Goal: Information Seeking & Learning: Understand process/instructions

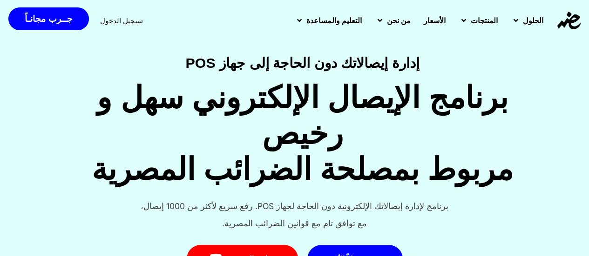
click at [431, 18] on span "الأسعار" at bounding box center [434, 20] width 22 height 11
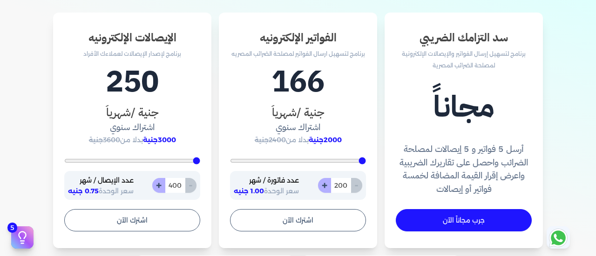
scroll to position [326, 0]
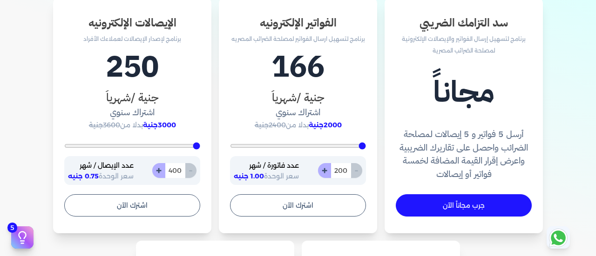
click at [161, 172] on button "+" at bounding box center [158, 170] width 13 height 15
type input "401"
click at [195, 169] on button "-" at bounding box center [191, 170] width 12 height 15
type input "400"
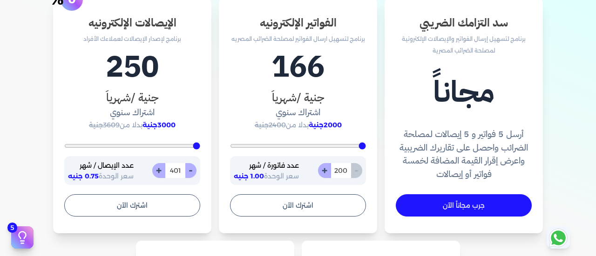
type input "400"
click at [159, 173] on button "+" at bounding box center [158, 170] width 13 height 15
type input "401"
click at [196, 173] on button "-" at bounding box center [191, 170] width 12 height 15
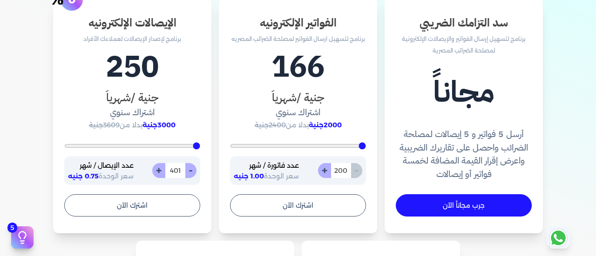
type input "400"
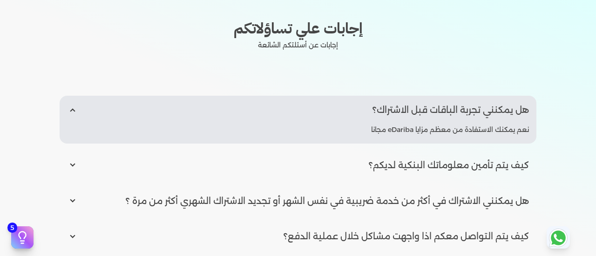
scroll to position [1210, 0]
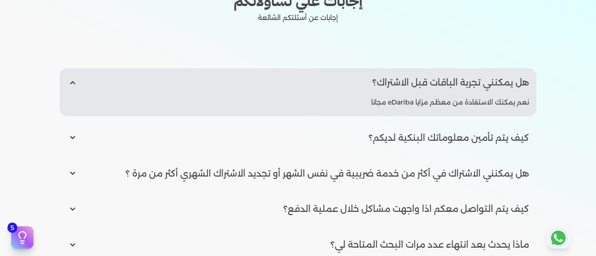
click at [74, 84] on input "radio" at bounding box center [298, 82] width 477 height 28
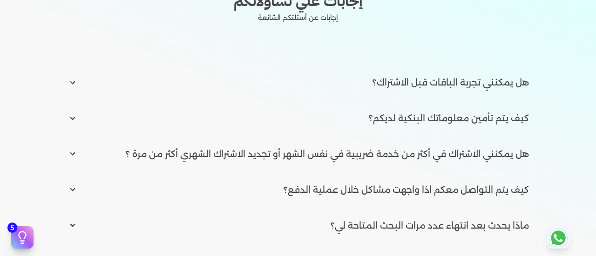
click at [73, 81] on input "radio" at bounding box center [298, 82] width 477 height 28
radio input "true"
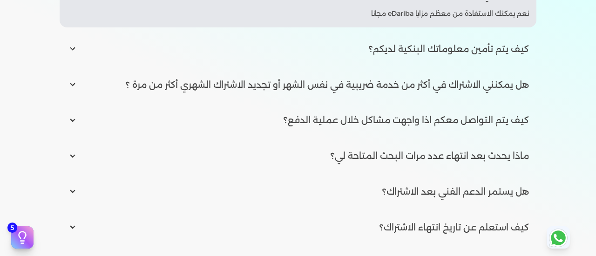
scroll to position [1303, 0]
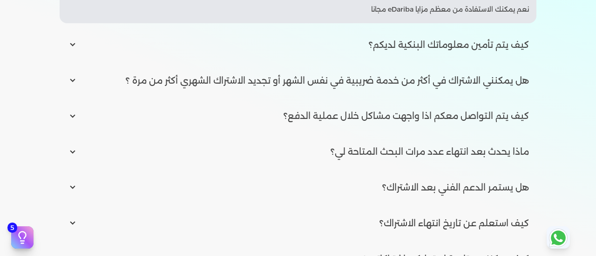
click at [76, 42] on input "radio" at bounding box center [298, 45] width 477 height 28
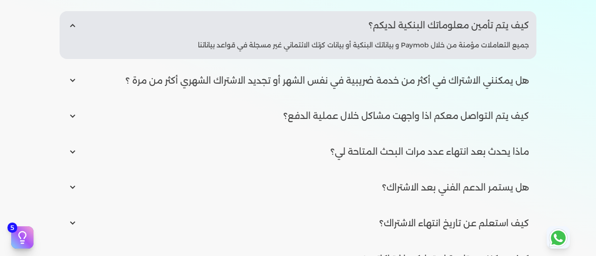
click at [75, 24] on input "radio" at bounding box center [298, 25] width 477 height 28
radio input "false"
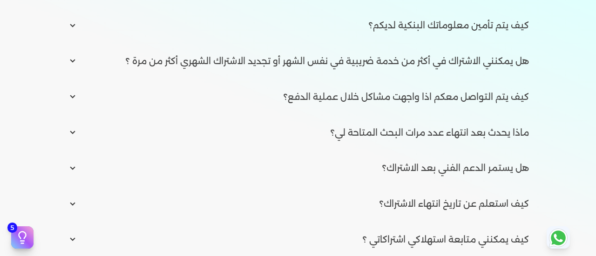
click at [76, 62] on input "radio" at bounding box center [298, 61] width 477 height 28
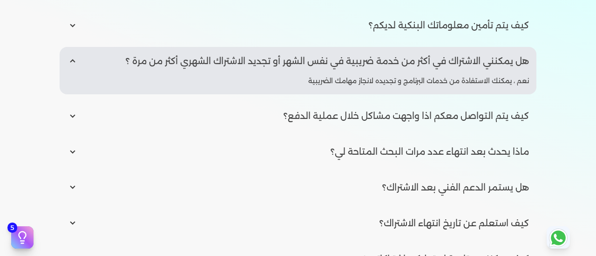
click at [74, 60] on input "radio" at bounding box center [298, 61] width 477 height 28
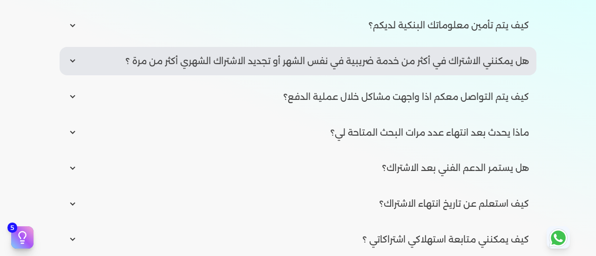
click at [74, 60] on input "radio" at bounding box center [298, 61] width 477 height 28
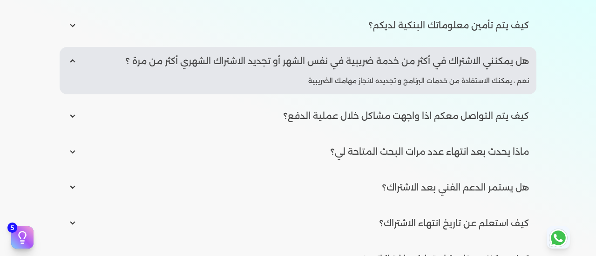
click at [74, 60] on input "radio" at bounding box center [298, 61] width 477 height 28
radio input "false"
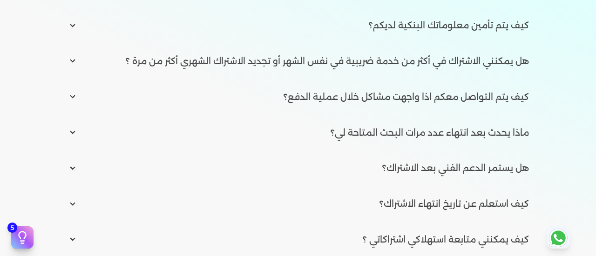
click at [76, 97] on input "radio" at bounding box center [298, 97] width 477 height 28
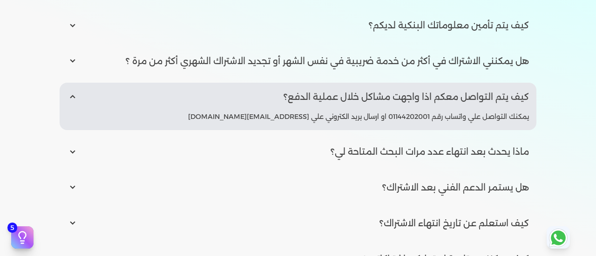
click at [76, 97] on input "radio" at bounding box center [298, 97] width 477 height 28
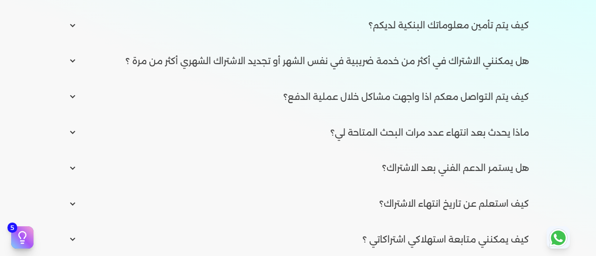
click at [76, 97] on input "radio" at bounding box center [298, 97] width 477 height 28
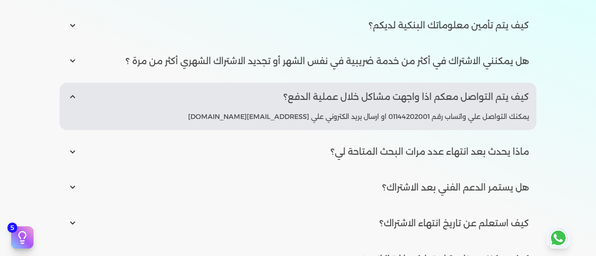
click at [73, 96] on input "radio" at bounding box center [298, 97] width 477 height 28
radio input "false"
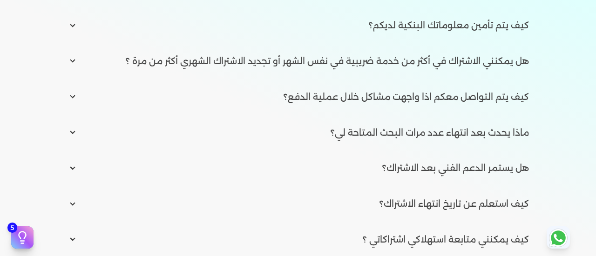
click at [76, 134] on input "radio" at bounding box center [298, 133] width 477 height 28
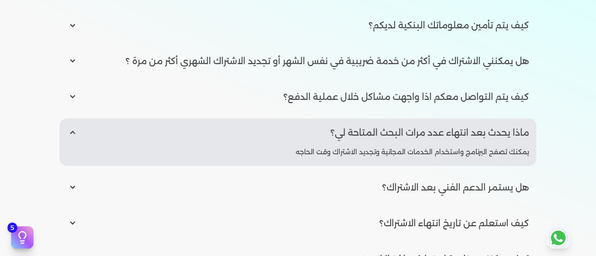
click at [77, 134] on input "radio" at bounding box center [298, 133] width 477 height 28
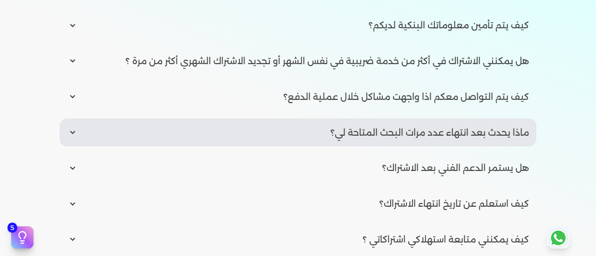
click at [77, 134] on input "radio" at bounding box center [298, 133] width 477 height 28
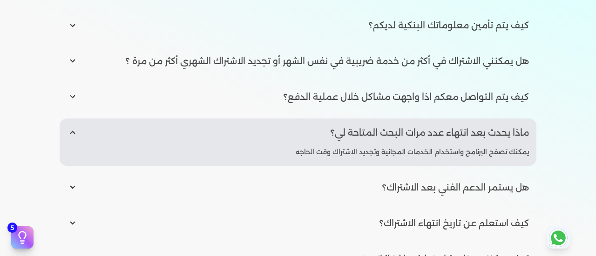
click at [77, 134] on input "radio" at bounding box center [298, 133] width 477 height 28
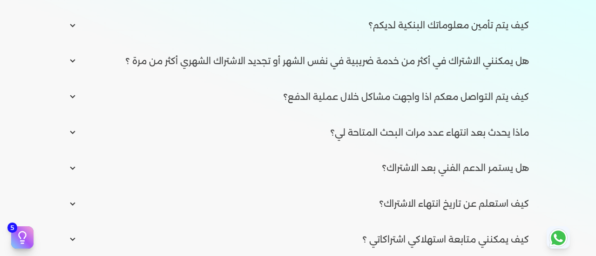
click at [77, 134] on input "radio" at bounding box center [298, 133] width 477 height 28
radio input "true"
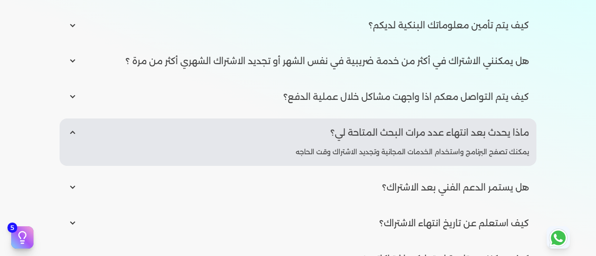
click at [80, 186] on input "radio" at bounding box center [298, 188] width 477 height 28
radio input "true"
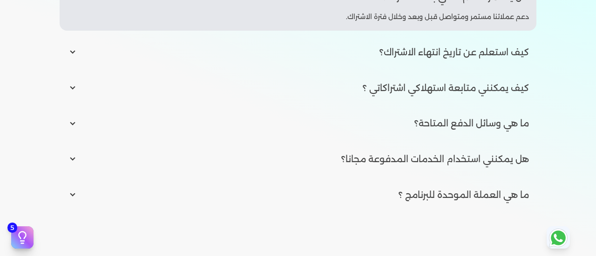
scroll to position [1489, 0]
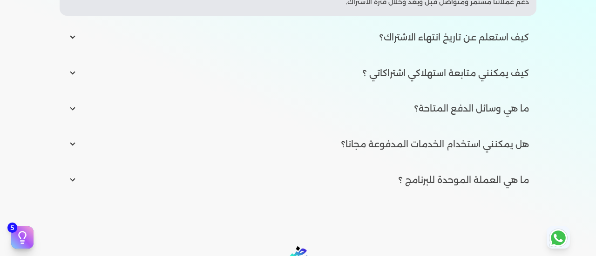
click at [76, 73] on input "radio" at bounding box center [298, 73] width 477 height 28
radio input "true"
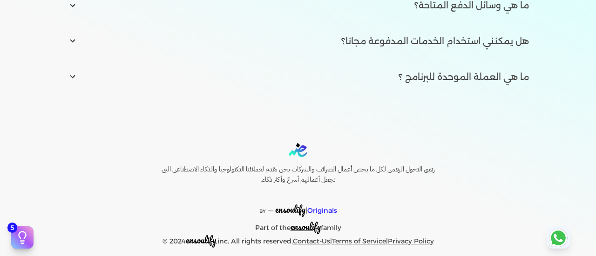
scroll to position [1601, 0]
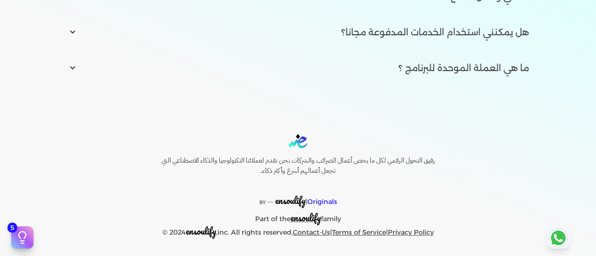
click at [75, 67] on input "radio" at bounding box center [298, 68] width 477 height 28
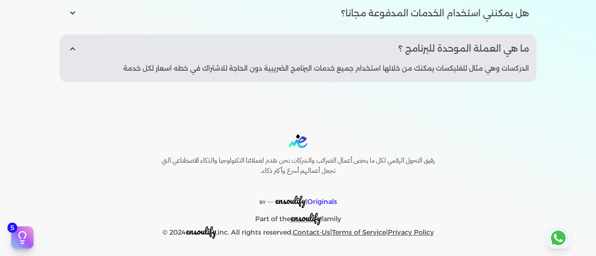
click at [75, 63] on input "radio" at bounding box center [298, 48] width 477 height 28
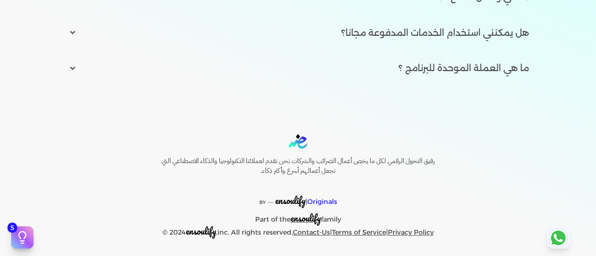
click at [75, 72] on input "radio" at bounding box center [298, 68] width 477 height 28
radio input "true"
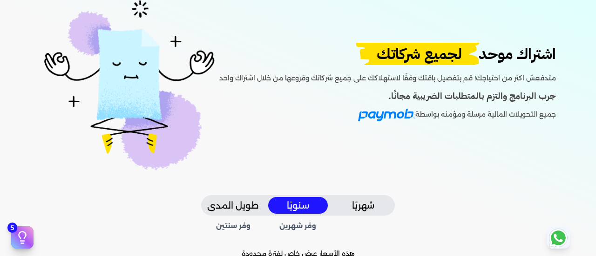
scroll to position [93, 0]
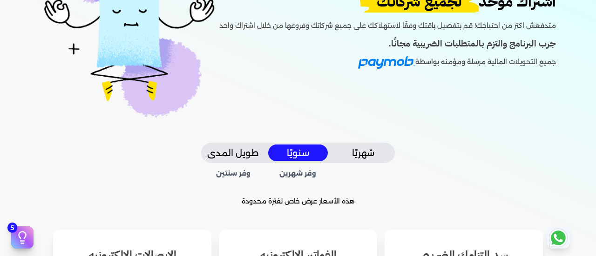
click at [244, 152] on button "طويل المدى" at bounding box center [233, 153] width 60 height 17
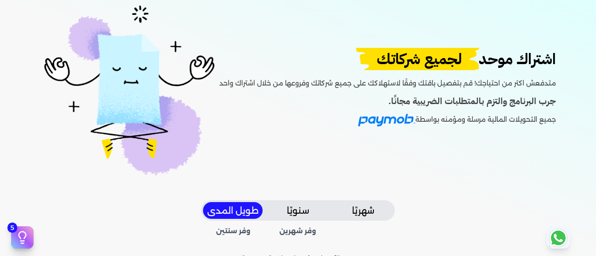
scroll to position [0, 0]
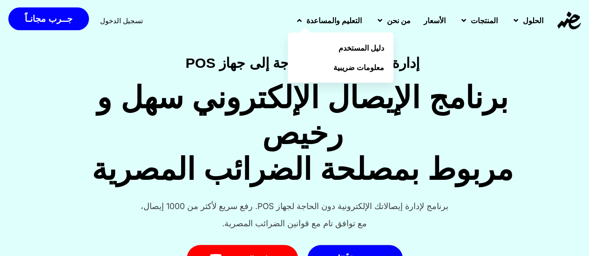
click at [306, 20] on span "التعليم والمساعدة" at bounding box center [333, 20] width 55 height 11
click at [340, 47] on span "دليل المستخدم" at bounding box center [363, 47] width 46 height 11
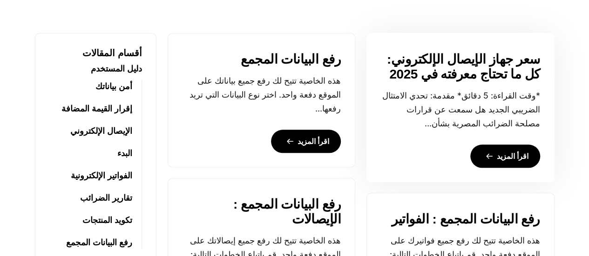
scroll to position [385, 0]
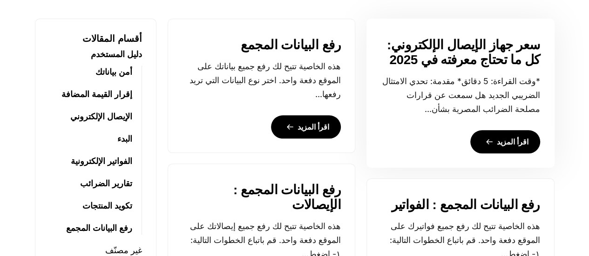
click at [499, 140] on link "اقرأ المزيد" at bounding box center [505, 141] width 70 height 23
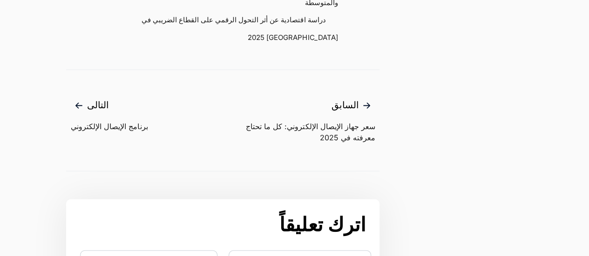
scroll to position [2932, 0]
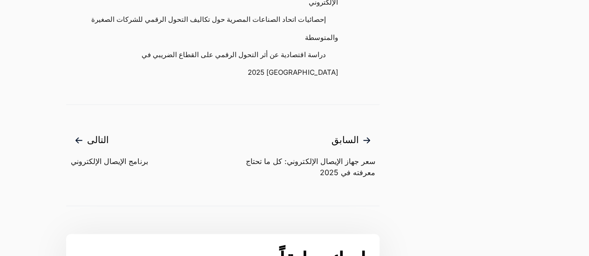
click at [108, 156] on span "برنامج الإيصال الإلكتروني" at bounding box center [109, 161] width 77 height 11
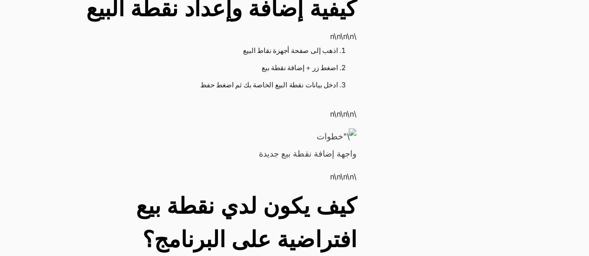
scroll to position [419, 0]
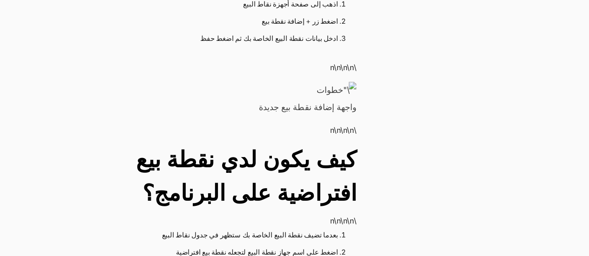
click at [352, 82] on img at bounding box center [336, 90] width 40 height 17
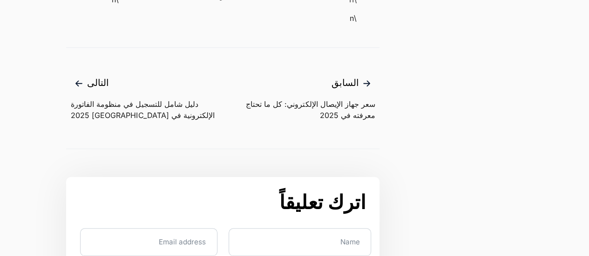
scroll to position [3816, 0]
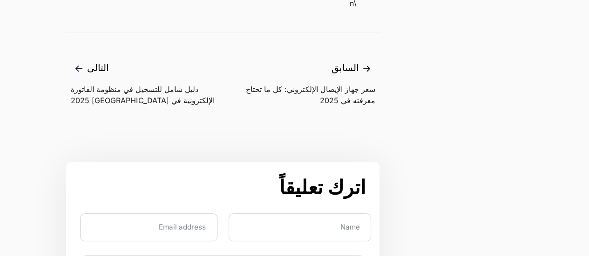
click at [166, 84] on span "دليل شامل للتسجيل في منظومة الفاتورة الإلكترونية في [GEOGRAPHIC_DATA] 2025" at bounding box center [147, 95] width 152 height 22
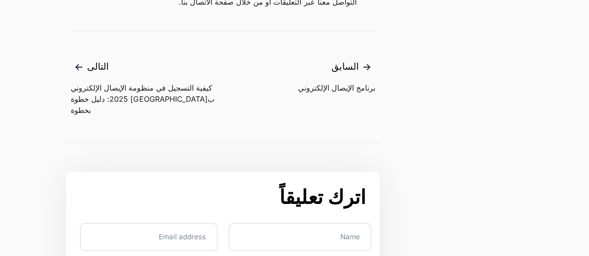
scroll to position [1675, 0]
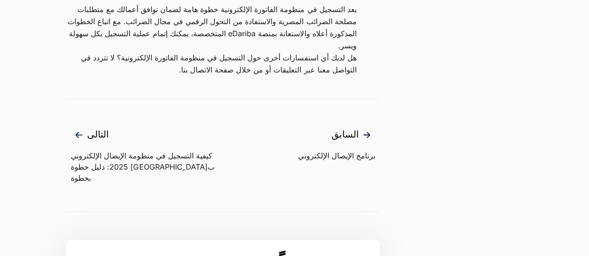
click at [162, 150] on span "كيفية التسجيل في منظومة الإيصال الإلكتروني بمصر 2025: دليل خطوة بخطوة" at bounding box center [147, 167] width 152 height 34
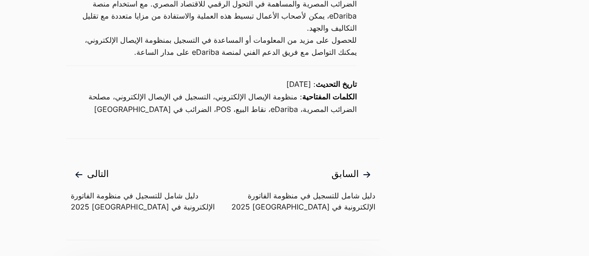
scroll to position [2559, 0]
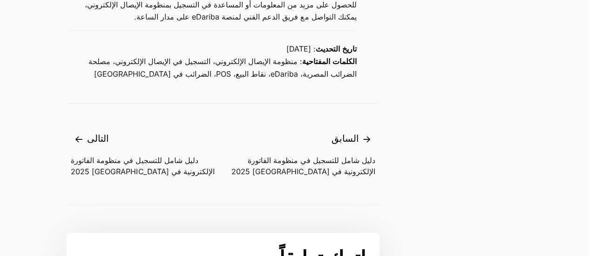
click at [132, 155] on span "دليل شامل للتسجيل في منظومة الفاتورة الإلكترونية في مصر 2025" at bounding box center [147, 166] width 152 height 22
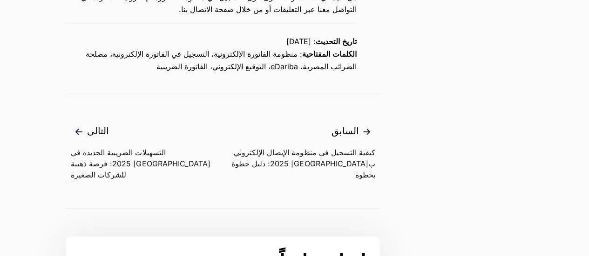
scroll to position [1775, 0]
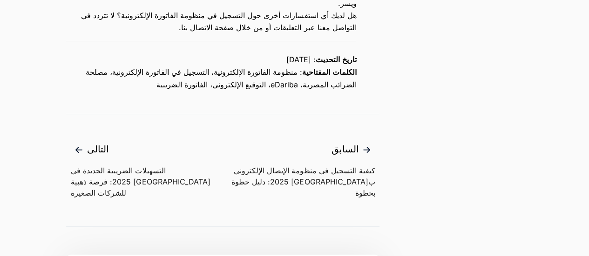
click at [166, 165] on span "التسهيلات الضريبية الجديدة في [GEOGRAPHIC_DATA] 2025: فرصة ذهبية للشركات الصغيرة" at bounding box center [147, 182] width 152 height 34
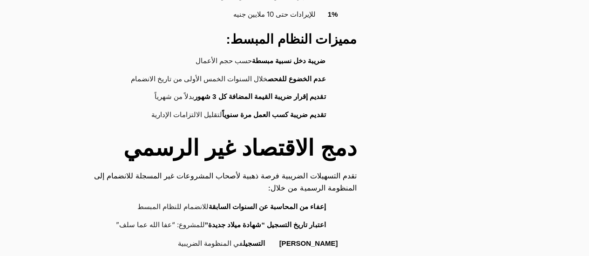
scroll to position [652, 0]
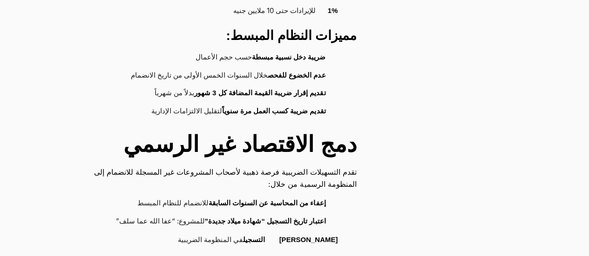
drag, startPoint x: 122, startPoint y: 56, endPoint x: 325, endPoint y: 59, distance: 202.9
click at [325, 67] on li "عدم الخضوع للفحص خلال السنوات الخمس الأولى من تاريخ الانضمام" at bounding box center [206, 76] width 262 height 18
drag, startPoint x: 324, startPoint y: 73, endPoint x: 125, endPoint y: 72, distance: 199.2
click at [125, 85] on li "تقديم إقرار ضريبة القيمة المضافة كل 3 شهور بدلاً من شهرياً" at bounding box center [206, 94] width 262 height 18
click at [152, 103] on li "تقديم ضريبة كسب العمل مرة سنوياً لتقليل الالتزامات الإدارية" at bounding box center [206, 112] width 262 height 18
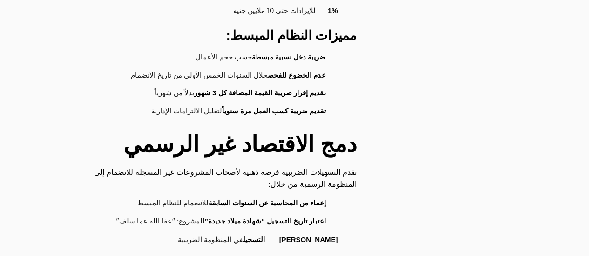
drag, startPoint x: 283, startPoint y: 94, endPoint x: 153, endPoint y: 94, distance: 130.3
click at [153, 103] on li "تقديم ضريبة كسب العمل مرة سنوياً لتقليل الالتزامات الإدارية" at bounding box center [206, 112] width 262 height 18
click at [322, 107] on strong "تقديم ضريبة كسب العمل مرة سنوياً" at bounding box center [274, 111] width 104 height 8
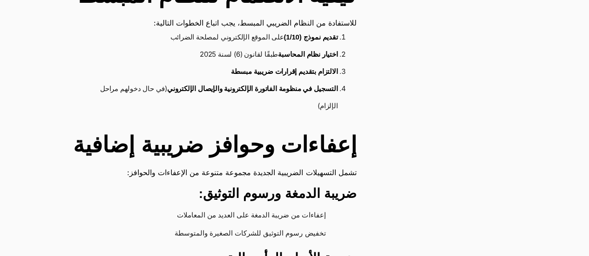
scroll to position [931, 0]
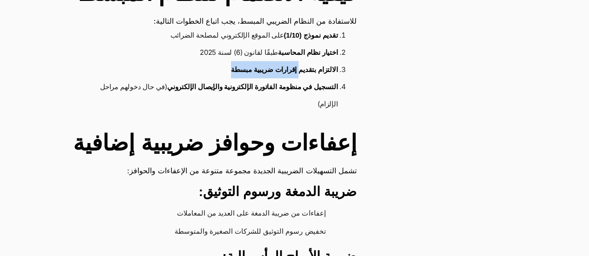
drag, startPoint x: 235, startPoint y: 48, endPoint x: 312, endPoint y: 47, distance: 77.7
click at [310, 61] on li "الالتزام بتقديم إقرارات ضريبية مبسطة" at bounding box center [210, 69] width 254 height 17
drag, startPoint x: 324, startPoint y: 47, endPoint x: 343, endPoint y: 48, distance: 19.1
click at [337, 61] on li "الالتزام بتقديم إقرارات ضريبية مبسطة" at bounding box center [210, 69] width 254 height 17
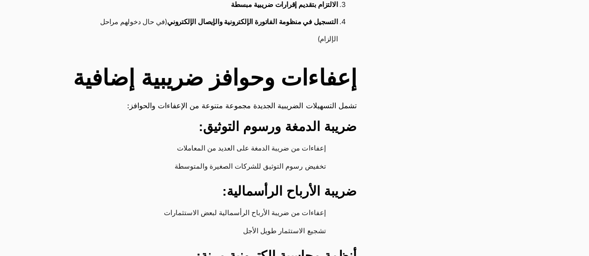
scroll to position [1024, 0]
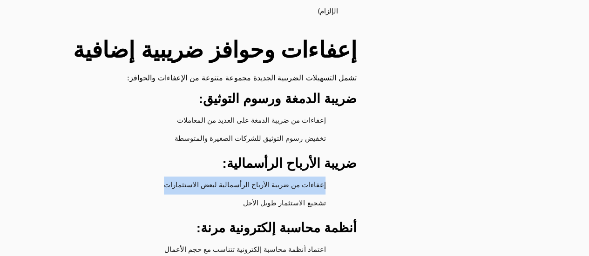
drag, startPoint x: 334, startPoint y: 148, endPoint x: 139, endPoint y: 148, distance: 194.5
click at [139, 177] on li "إعفاءات من ضريبة الأرباح الرأسمالية لبعض الاستثمارات" at bounding box center [206, 186] width 262 height 18
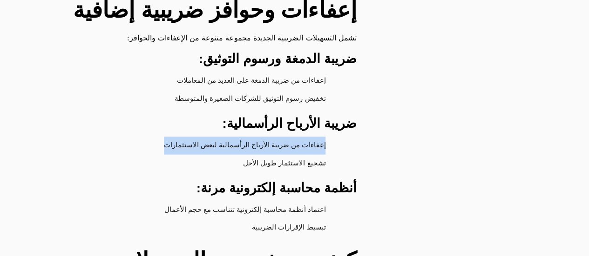
scroll to position [1117, 0]
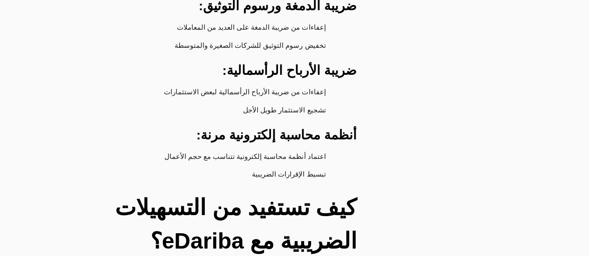
click at [344, 148] on ul "اعتماد أنظمة محاسبة إلكترونية تتناسب مع حجم الأعمال تبسيط الإقرارات الضريبية" at bounding box center [211, 166] width 290 height 36
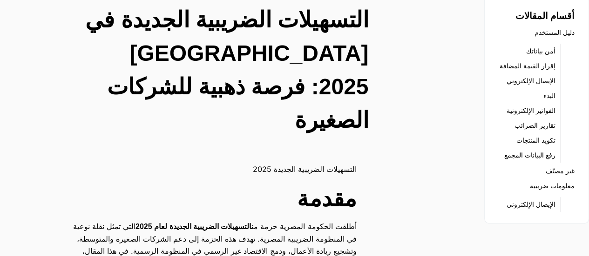
scroll to position [0, 0]
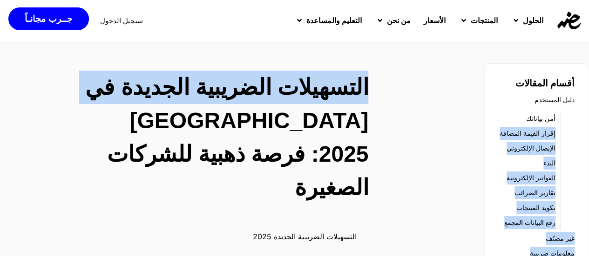
drag, startPoint x: 423, startPoint y: 115, endPoint x: 443, endPoint y: 134, distance: 28.0
click at [278, 120] on h2 "التسهيلات الضريبية الجديدة في مصر 2025: فرصة ذهبية للشركات الصغيرة" at bounding box center [222, 138] width 291 height 134
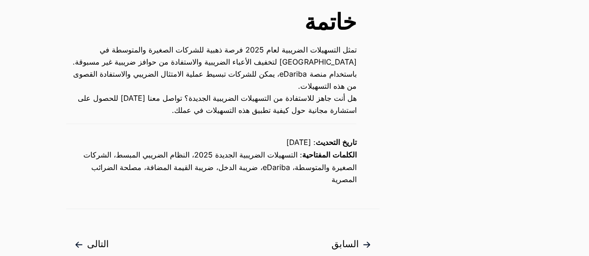
scroll to position [2048, 0]
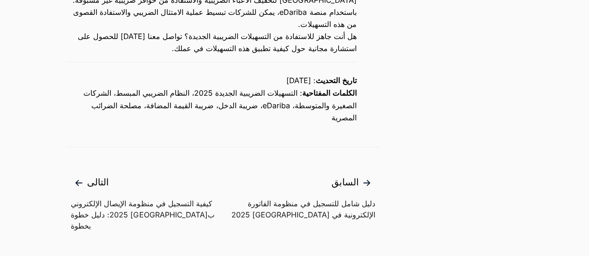
drag, startPoint x: 157, startPoint y: 182, endPoint x: 172, endPoint y: 182, distance: 14.4
click at [157, 198] on span "كيفية التسجيل في منظومة الإيصال الإلكتروني بمصر 2025: دليل خطوة بخطوة" at bounding box center [147, 215] width 152 height 34
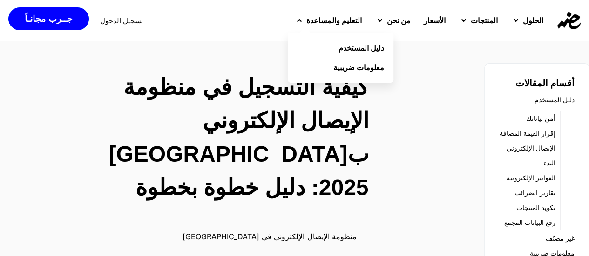
click at [318, 17] on span "التعليم والمساعدة" at bounding box center [333, 20] width 55 height 11
click at [326, 22] on span "التعليم والمساعدة" at bounding box center [333, 20] width 55 height 11
click at [340, 48] on span "دليل المستخدم" at bounding box center [363, 47] width 46 height 11
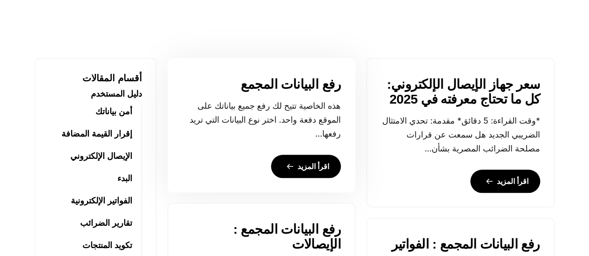
scroll to position [372, 0]
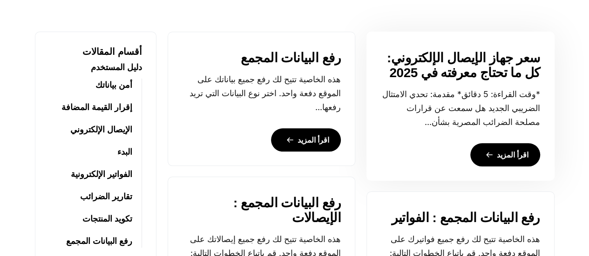
click at [499, 151] on link "اقرأ المزيد" at bounding box center [505, 154] width 70 height 23
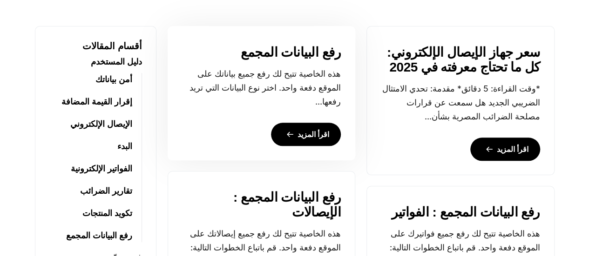
scroll to position [372, 0]
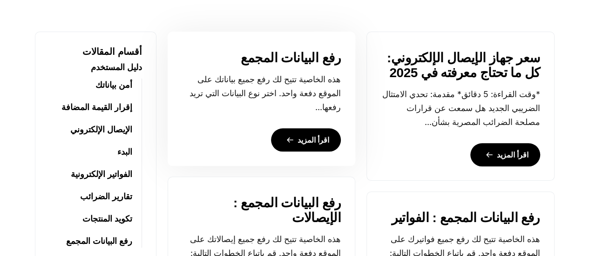
click at [321, 138] on link "اقرأ المزيد" at bounding box center [306, 139] width 70 height 23
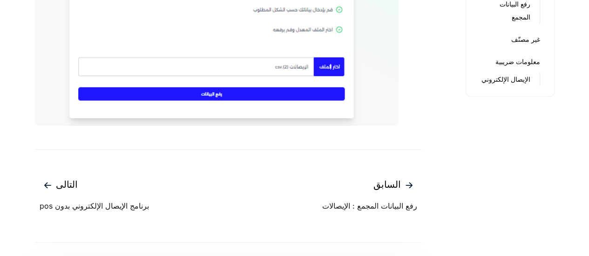
scroll to position [465, 0]
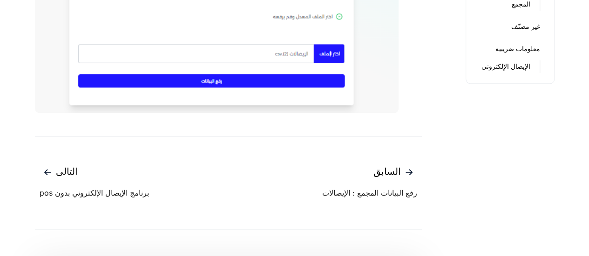
click at [76, 196] on span "برنامج الإيصال الإلكتروني بدون pos" at bounding box center [94, 193] width 109 height 11
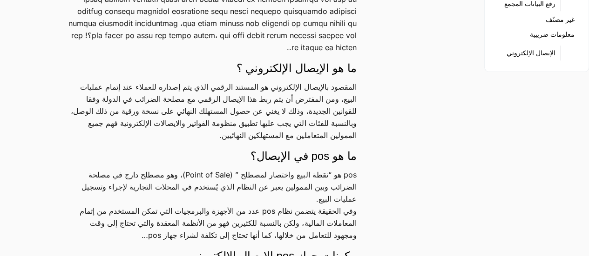
scroll to position [279, 0]
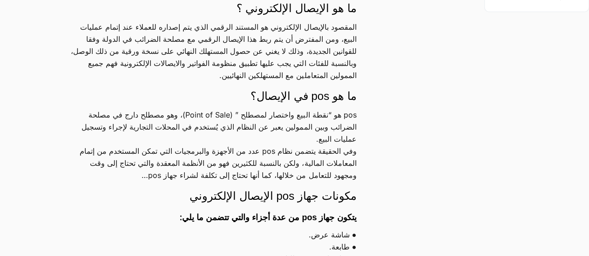
click at [147, 35] on p "المقصود بالإيصال الإلكتروني هو المستند الرقمي الذي يتم إصداره للعملاء عند إتمام…" at bounding box center [211, 51] width 290 height 60
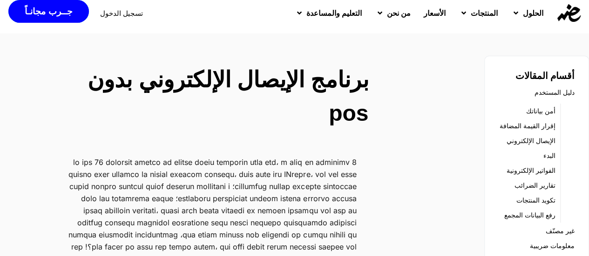
scroll to position [0, 0]
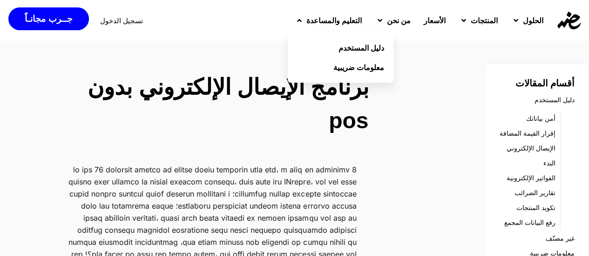
click at [311, 19] on span "التعليم والمساعدة" at bounding box center [333, 20] width 55 height 11
click at [322, 20] on span "التعليم والمساعدة" at bounding box center [333, 20] width 55 height 11
click at [341, 54] on link "دليل المستخدم" at bounding box center [341, 48] width 106 height 20
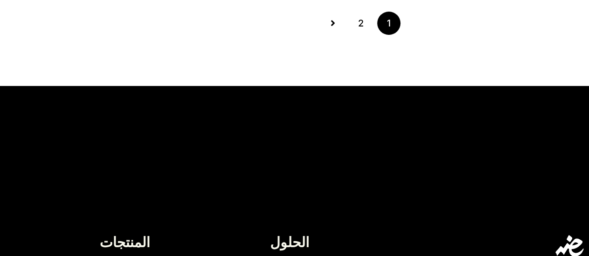
scroll to position [1163, 0]
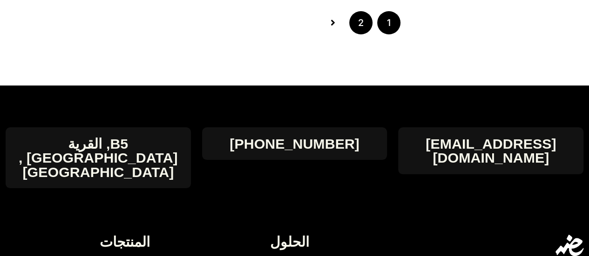
click at [366, 25] on link "2" at bounding box center [360, 22] width 23 height 23
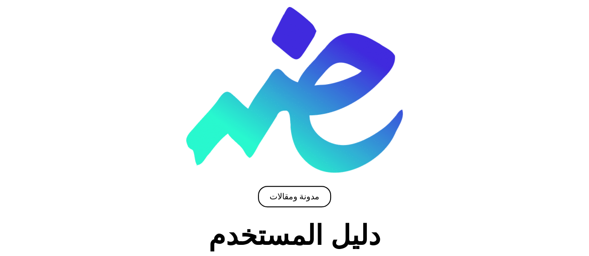
scroll to position [93, 0]
